Goal: Information Seeking & Learning: Find specific fact

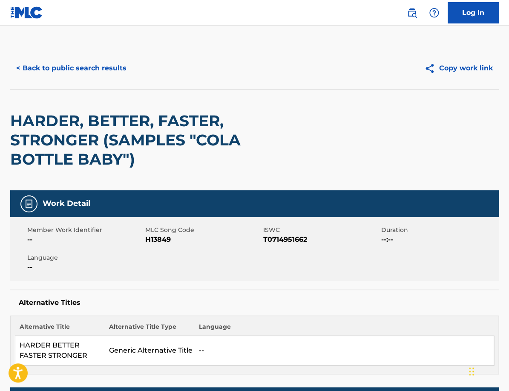
click at [79, 68] on button "< Back to public search results" at bounding box center [71, 68] width 122 height 21
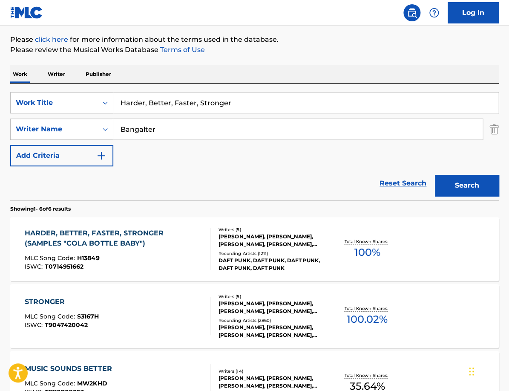
click at [215, 100] on input "Harder, Better, Faster, Stronger" at bounding box center [305, 102] width 385 height 20
paste input "597731"
click at [215, 100] on input "Harder, Better, Faster, Stronger" at bounding box center [305, 102] width 385 height 20
drag, startPoint x: 179, startPoint y: 101, endPoint x: 66, endPoint y: 101, distance: 112.1
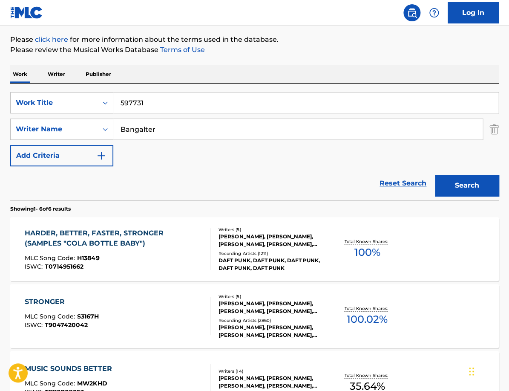
click at [113, 101] on input "597731" at bounding box center [305, 102] width 385 height 20
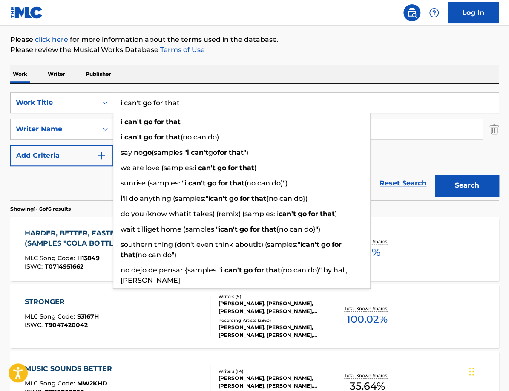
type input "i can't go for that"
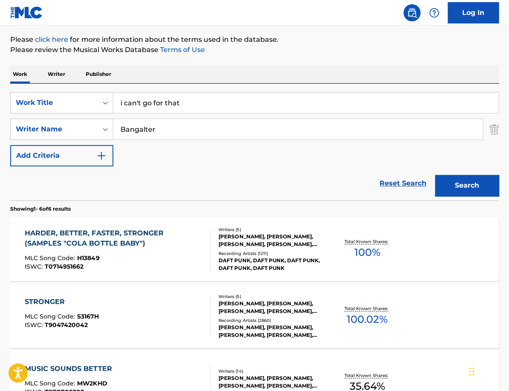
click at [215, 69] on div "Work Writer Publisher" at bounding box center [254, 74] width 489 height 18
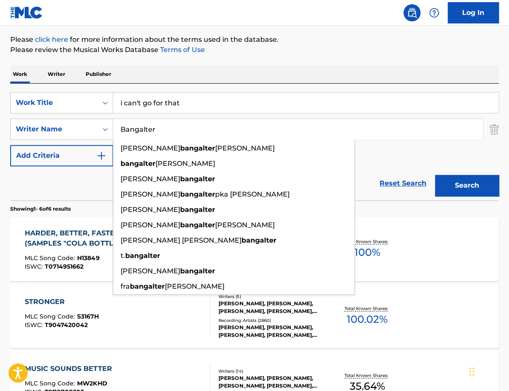
drag, startPoint x: 165, startPoint y: 127, endPoint x: 87, endPoint y: 127, distance: 78.0
click at [113, 127] on input "Bangalter" at bounding box center [298, 129] width 370 height 20
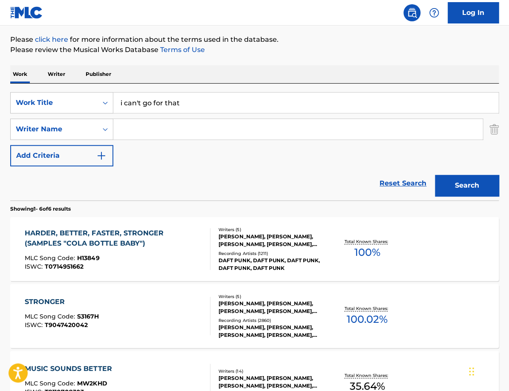
click at [474, 194] on button "Search" at bounding box center [467, 185] width 64 height 21
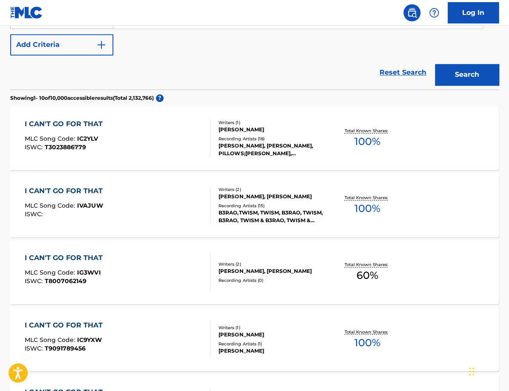
scroll to position [0, 0]
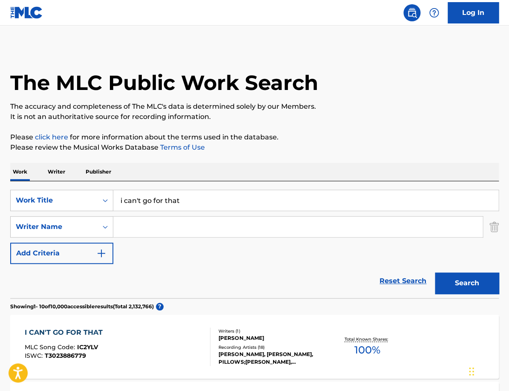
click at [193, 194] on input "i can't go for that" at bounding box center [305, 200] width 385 height 20
type input "i can't go for that (no can do)"
click at [463, 286] on button "Search" at bounding box center [467, 282] width 64 height 21
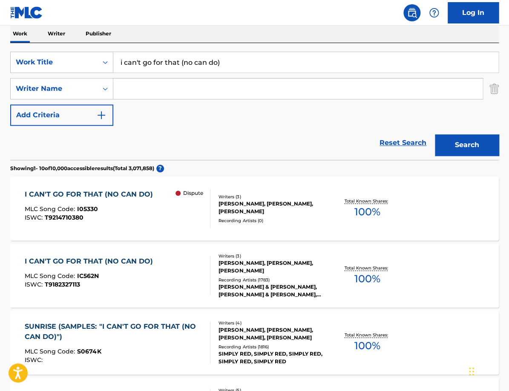
scroll to position [147, 0]
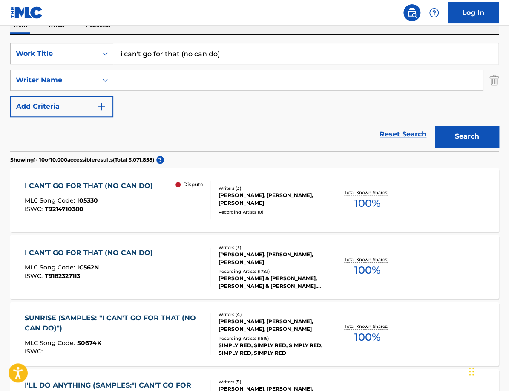
click at [295, 202] on div "[PERSON_NAME], [PERSON_NAME], [PERSON_NAME]" at bounding box center [273, 198] width 108 height 15
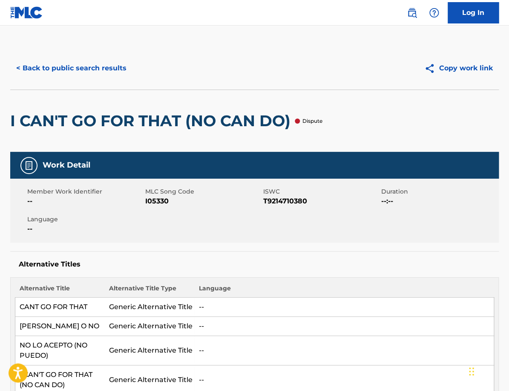
scroll to position [147, 0]
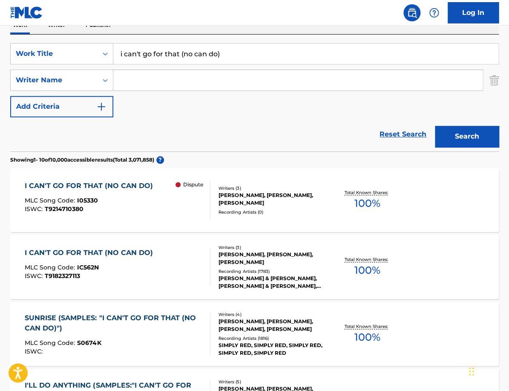
click at [148, 52] on input "i can't go for that (no can do)" at bounding box center [305, 53] width 385 height 20
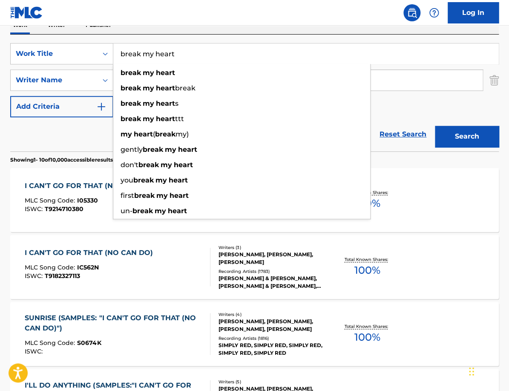
type input "break my heart"
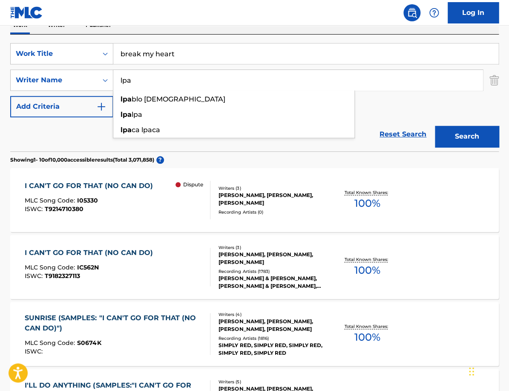
click at [435, 126] on button "Search" at bounding box center [467, 136] width 64 height 21
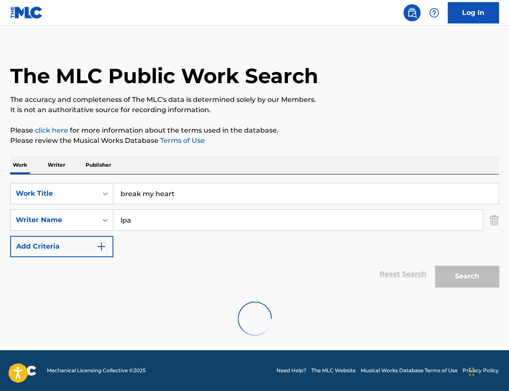
scroll to position [0, 0]
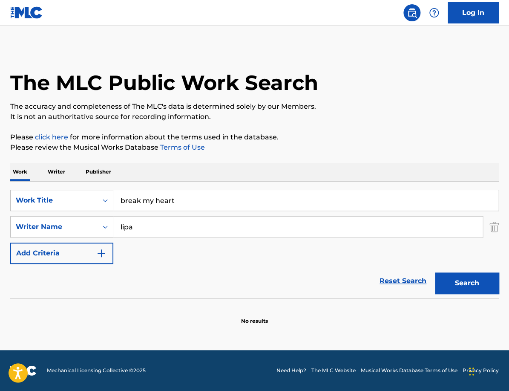
type input "lipa"
click at [435, 272] on button "Search" at bounding box center [467, 282] width 64 height 21
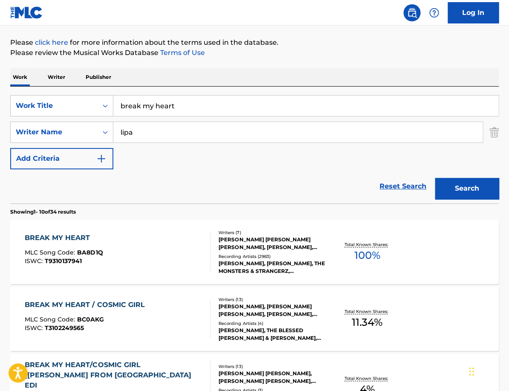
scroll to position [97, 0]
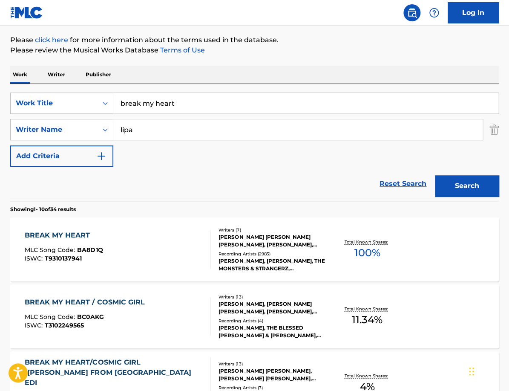
click at [138, 267] on div "BREAK MY HEART MLC Song Code : BA8D1Q ISWC : T9310137941" at bounding box center [118, 249] width 186 height 38
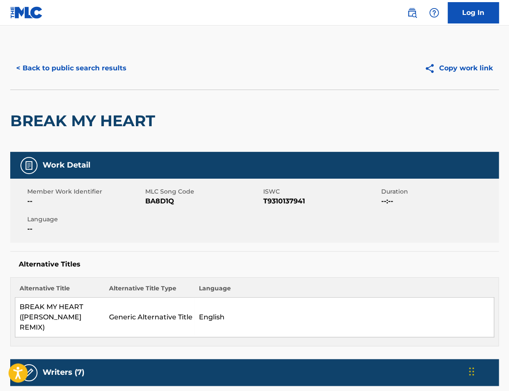
click at [85, 64] on button "< Back to public search results" at bounding box center [71, 68] width 122 height 21
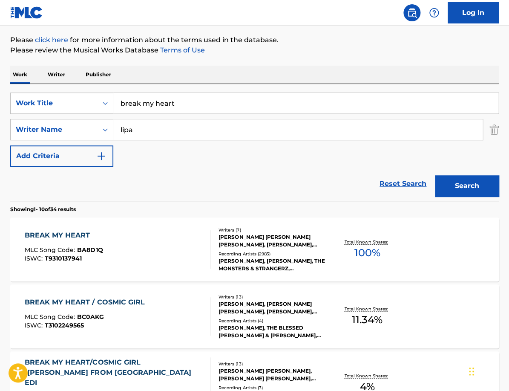
click at [182, 108] on input "break my heart" at bounding box center [305, 103] width 385 height 20
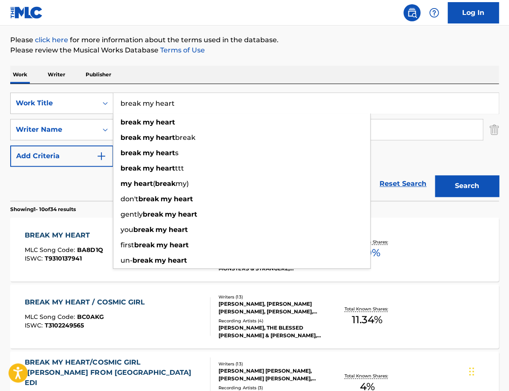
click at [182, 108] on input "break my heart" at bounding box center [305, 103] width 385 height 20
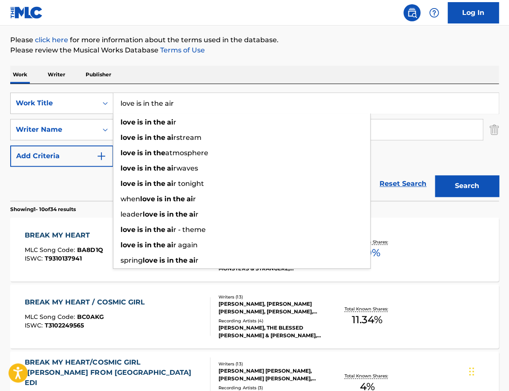
type input "love is in the air"
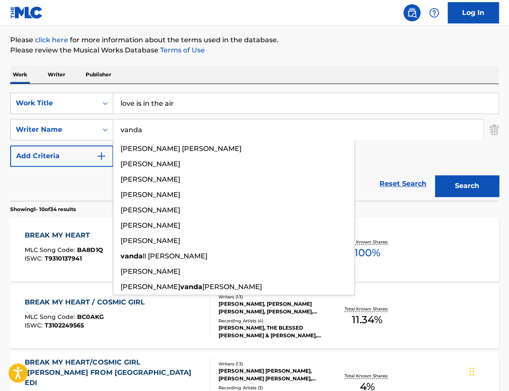
type input "vanda"
click at [435, 175] on button "Search" at bounding box center [467, 185] width 64 height 21
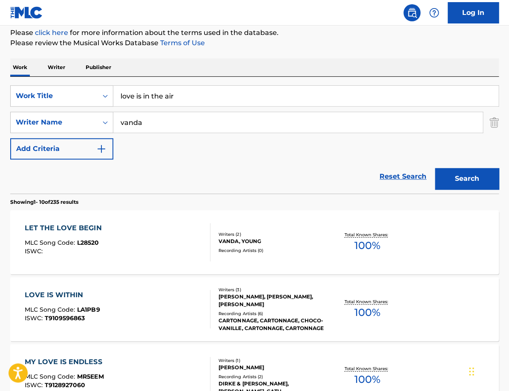
scroll to position [0, 0]
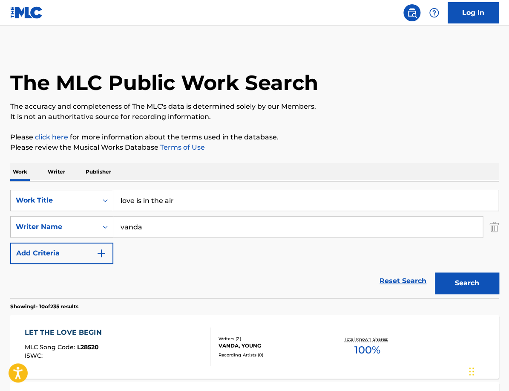
click at [165, 221] on input "vanda" at bounding box center [298, 227] width 370 height 20
click at [165, 222] on input "vanda" at bounding box center [298, 227] width 370 height 20
click at [435, 272] on button "Search" at bounding box center [467, 282] width 64 height 21
